Goal: Transaction & Acquisition: Obtain resource

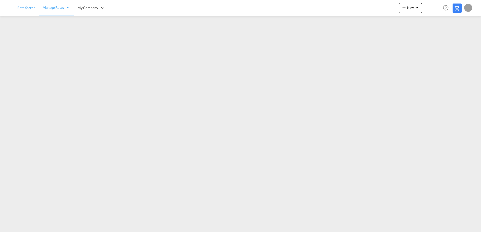
click at [22, 9] on span "Rate Search" at bounding box center [26, 8] width 18 height 4
click at [410, 10] on button "New" at bounding box center [410, 8] width 23 height 10
click at [441, 41] on div "Ratesheet" at bounding box center [437, 37] width 19 height 13
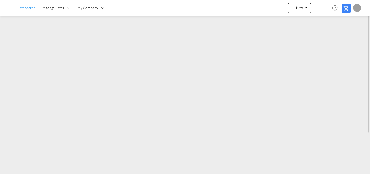
click at [39, 12] on link "Rate Search" at bounding box center [26, 8] width 25 height 16
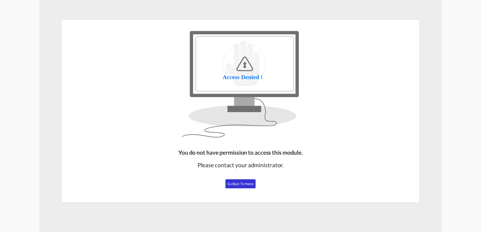
click at [240, 184] on span "Go Back to Home" at bounding box center [240, 184] width 26 height 4
